Goal: Find specific page/section: Find specific page/section

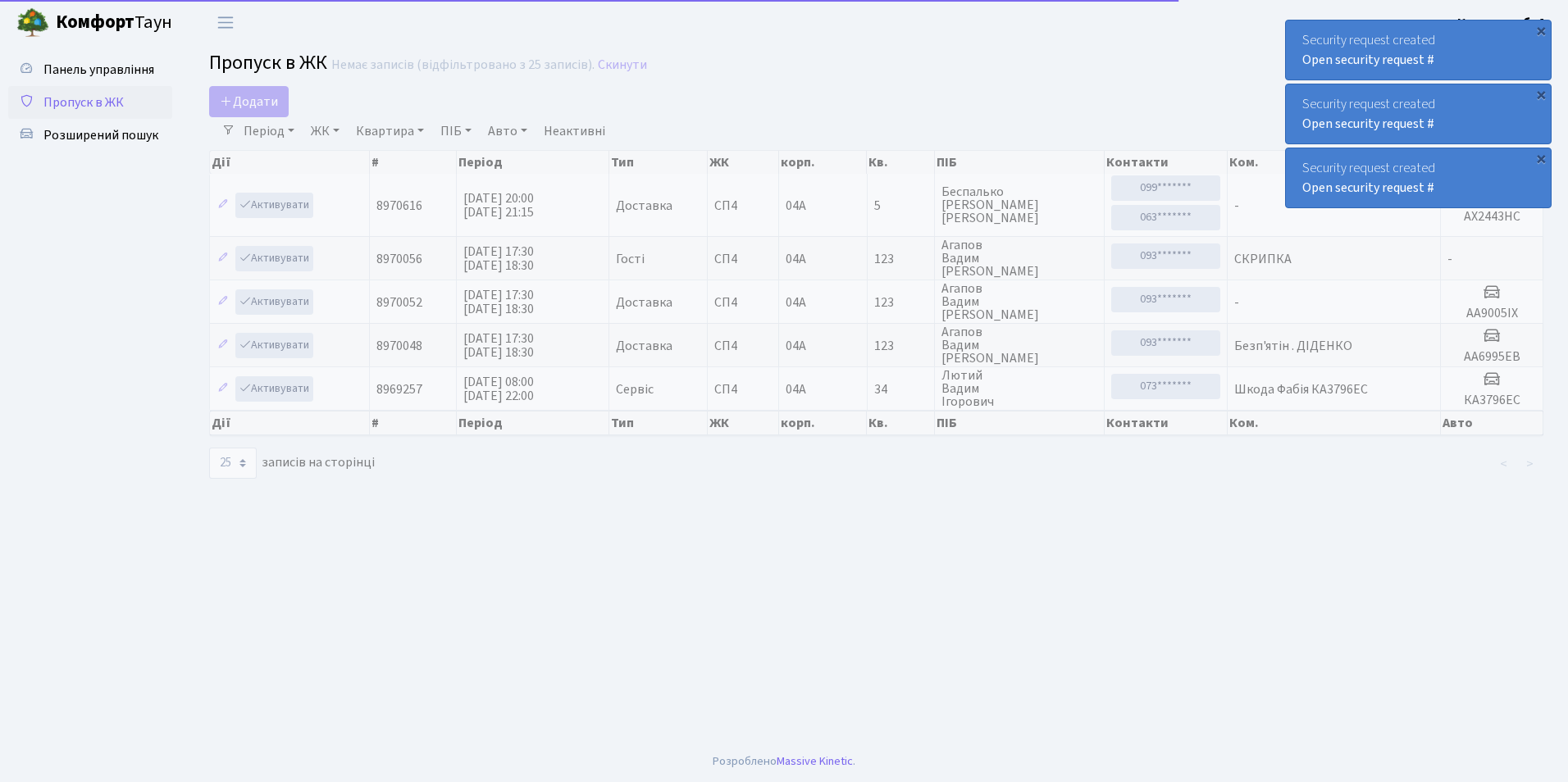
select select "25"
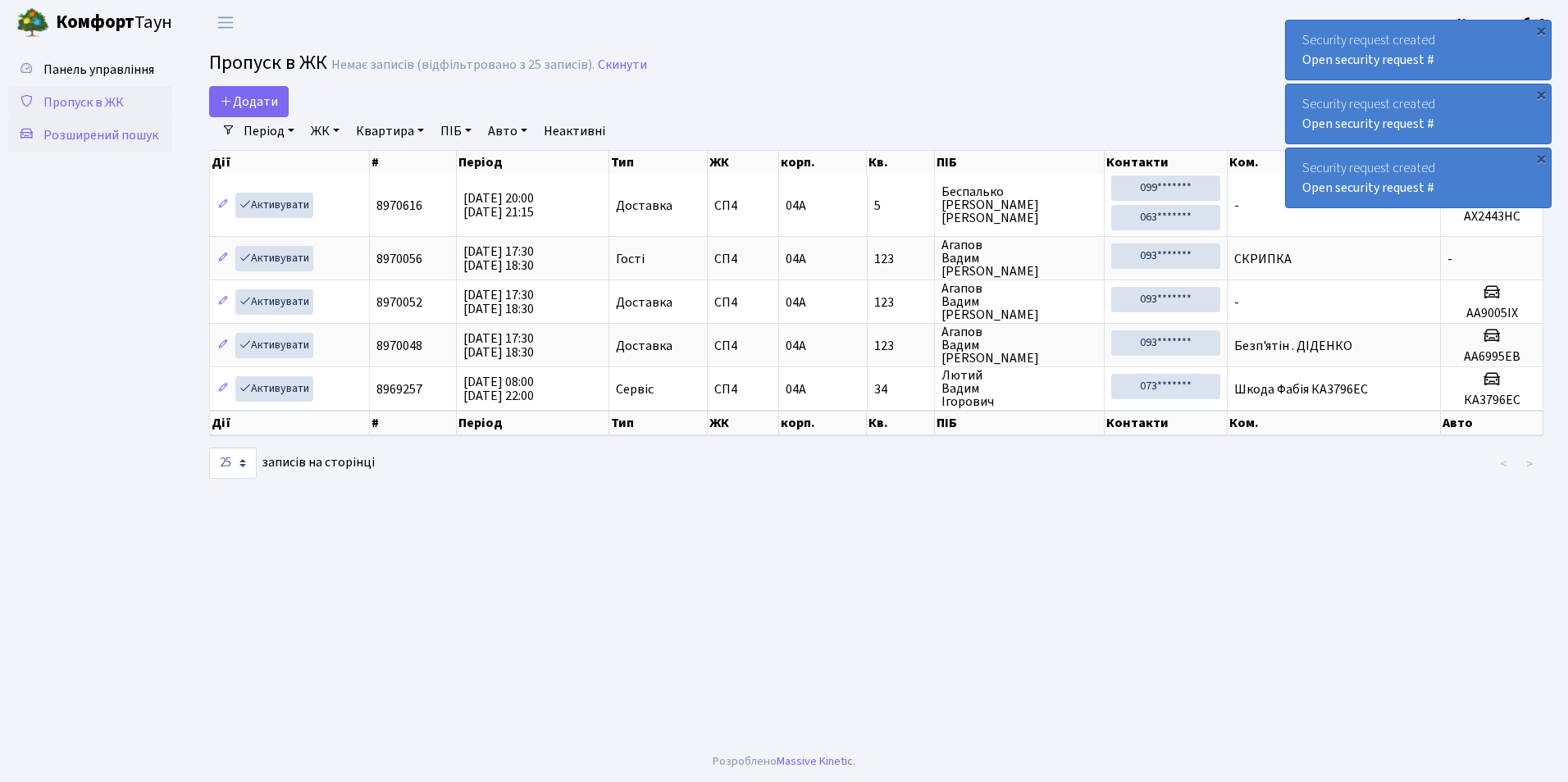
click at [146, 127] on span "Розширений пошук" at bounding box center [100, 135] width 115 height 18
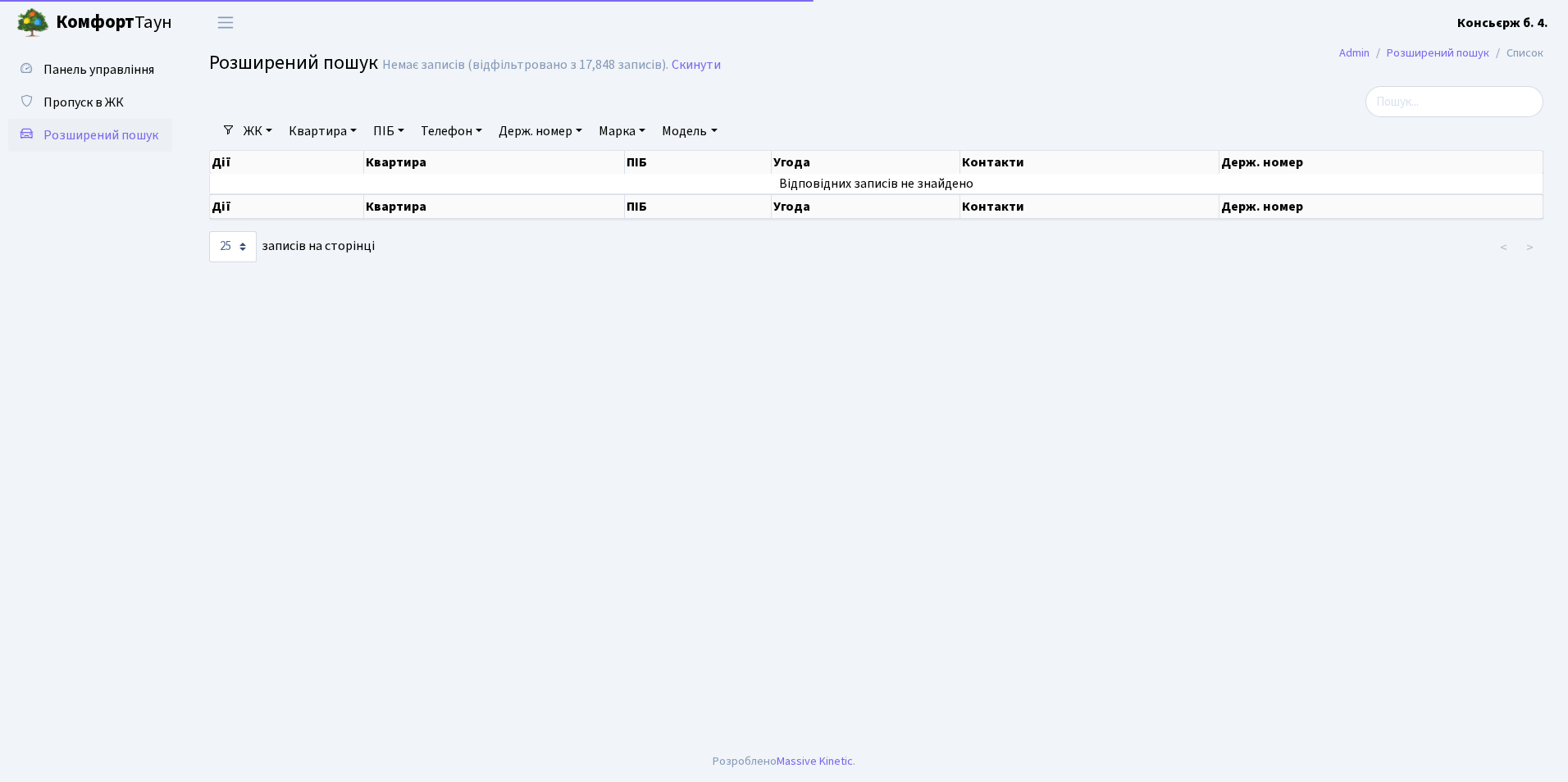
select select "25"
click at [327, 126] on link "Квартира" at bounding box center [323, 131] width 81 height 28
type input "254"
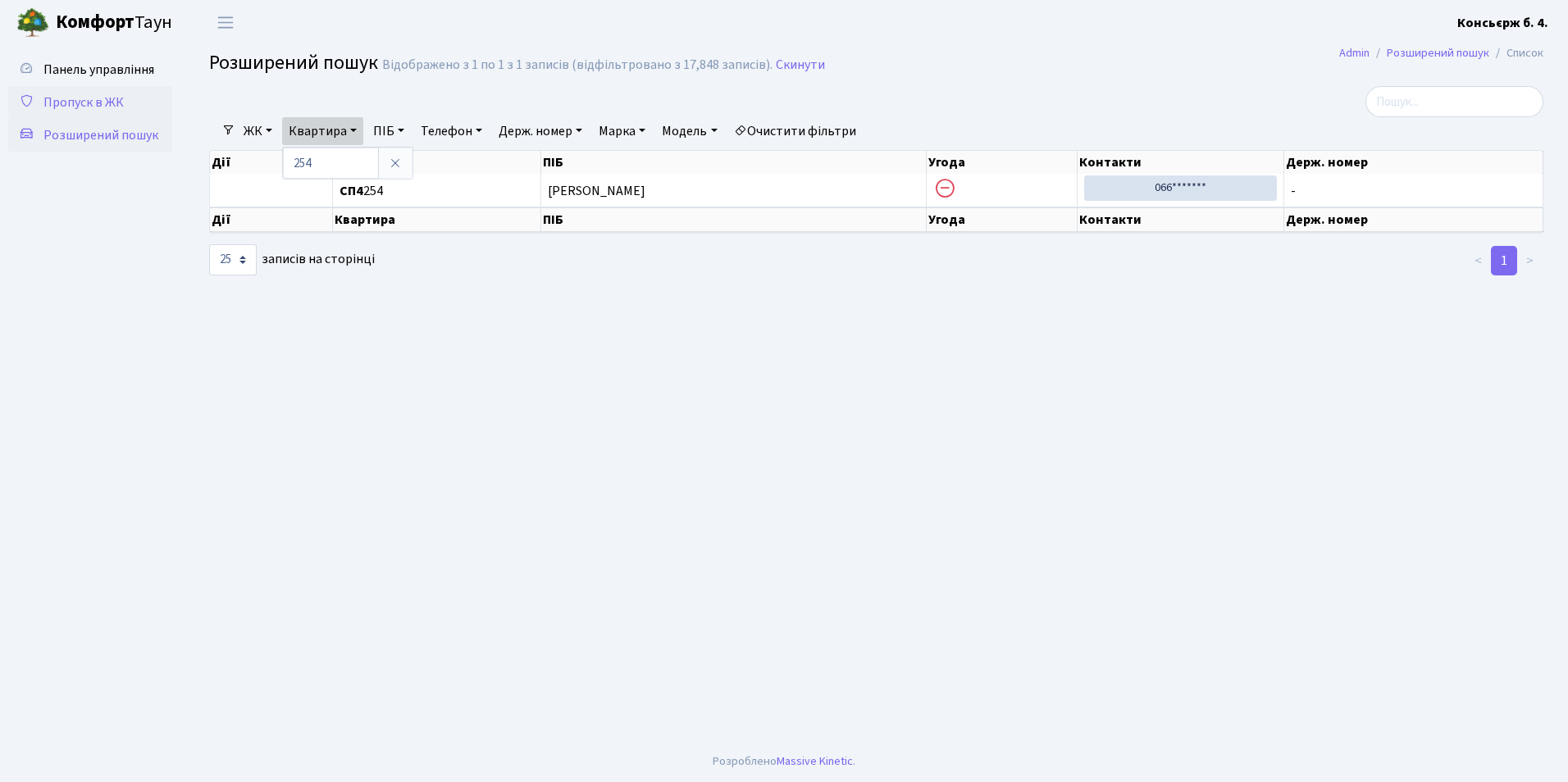
click at [143, 111] on link "Пропуск в ЖК" at bounding box center [90, 103] width 164 height 33
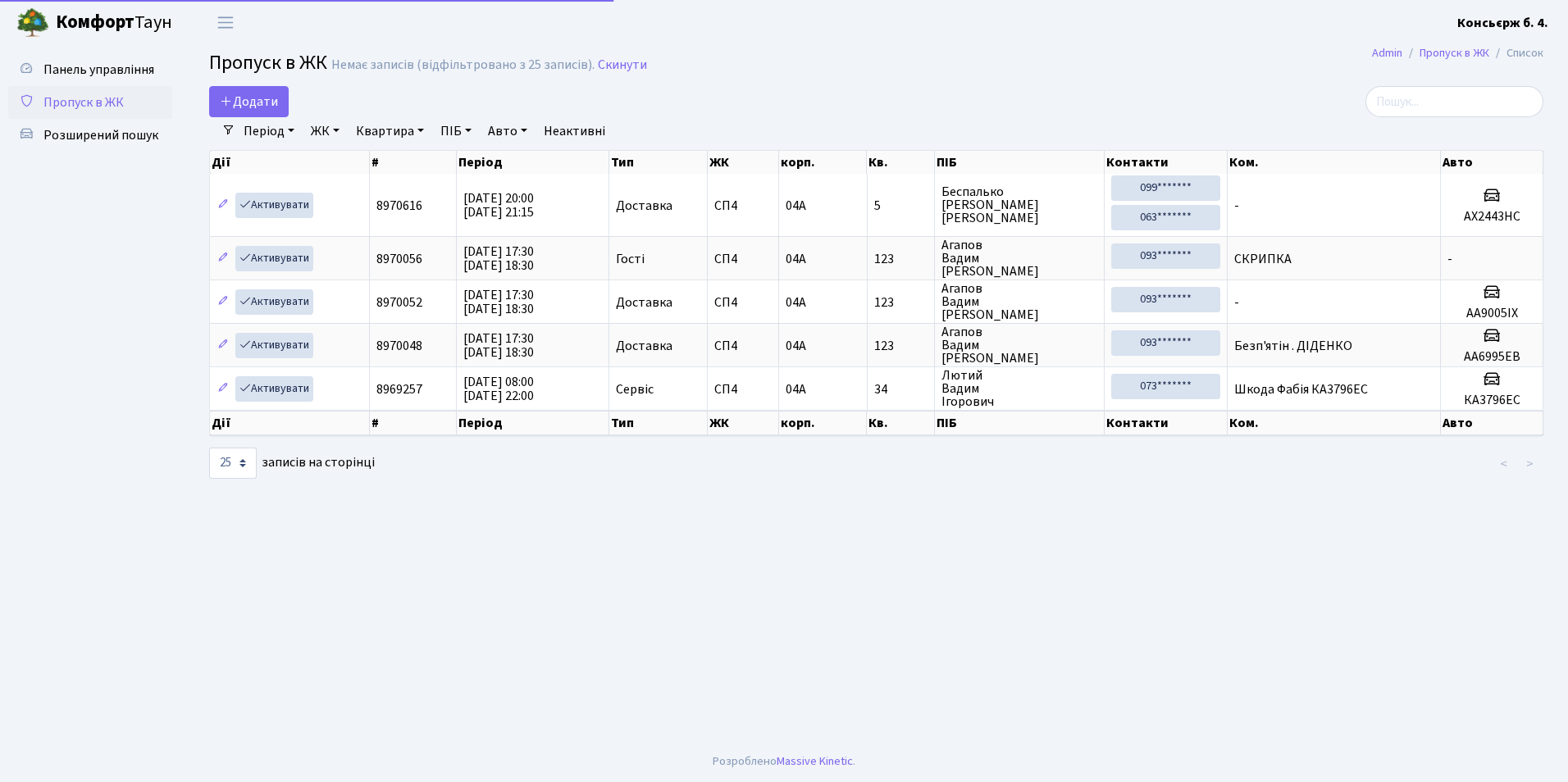
select select "25"
